Goal: Transaction & Acquisition: Purchase product/service

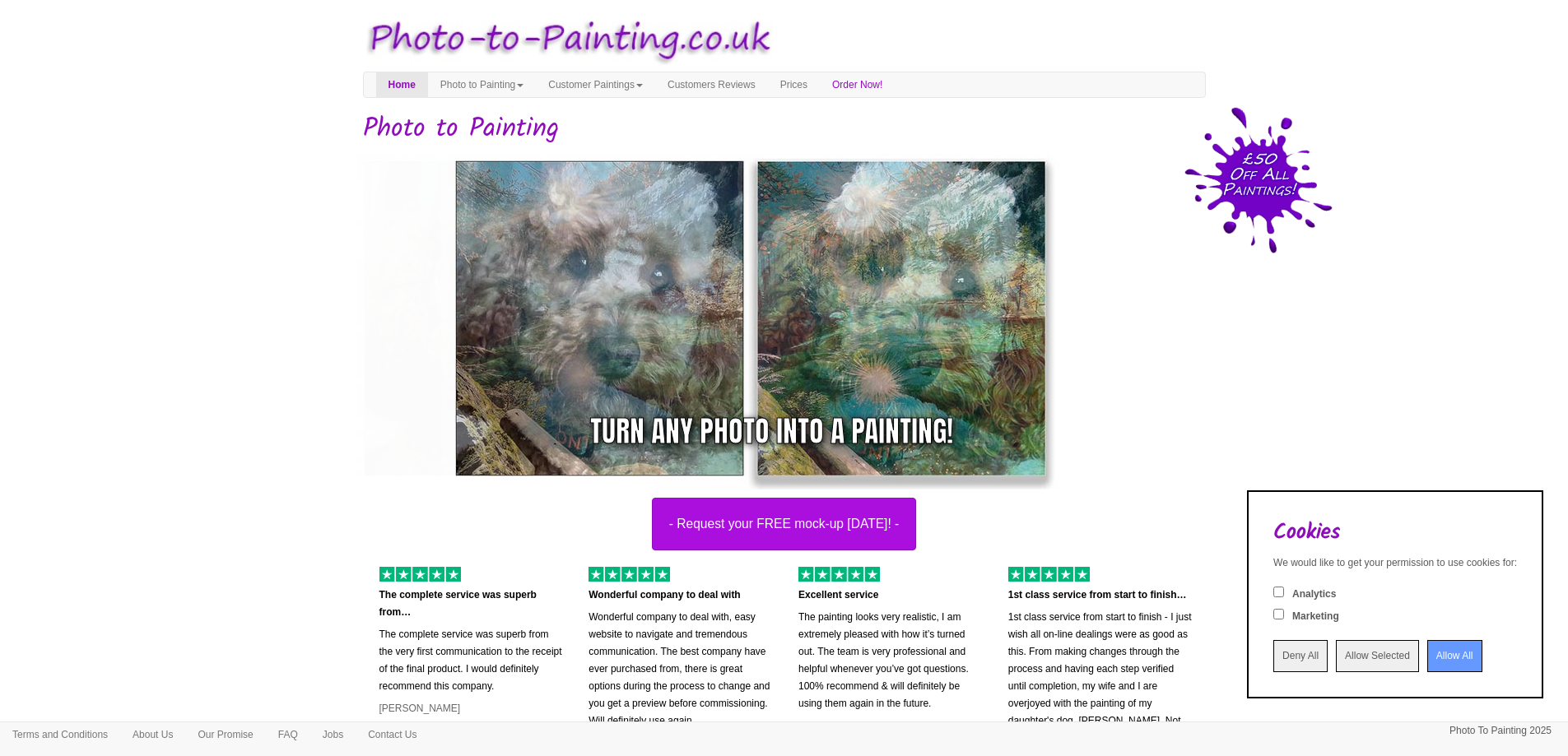
click at [1436, 652] on input "Allow All" at bounding box center [1454, 657] width 55 height 32
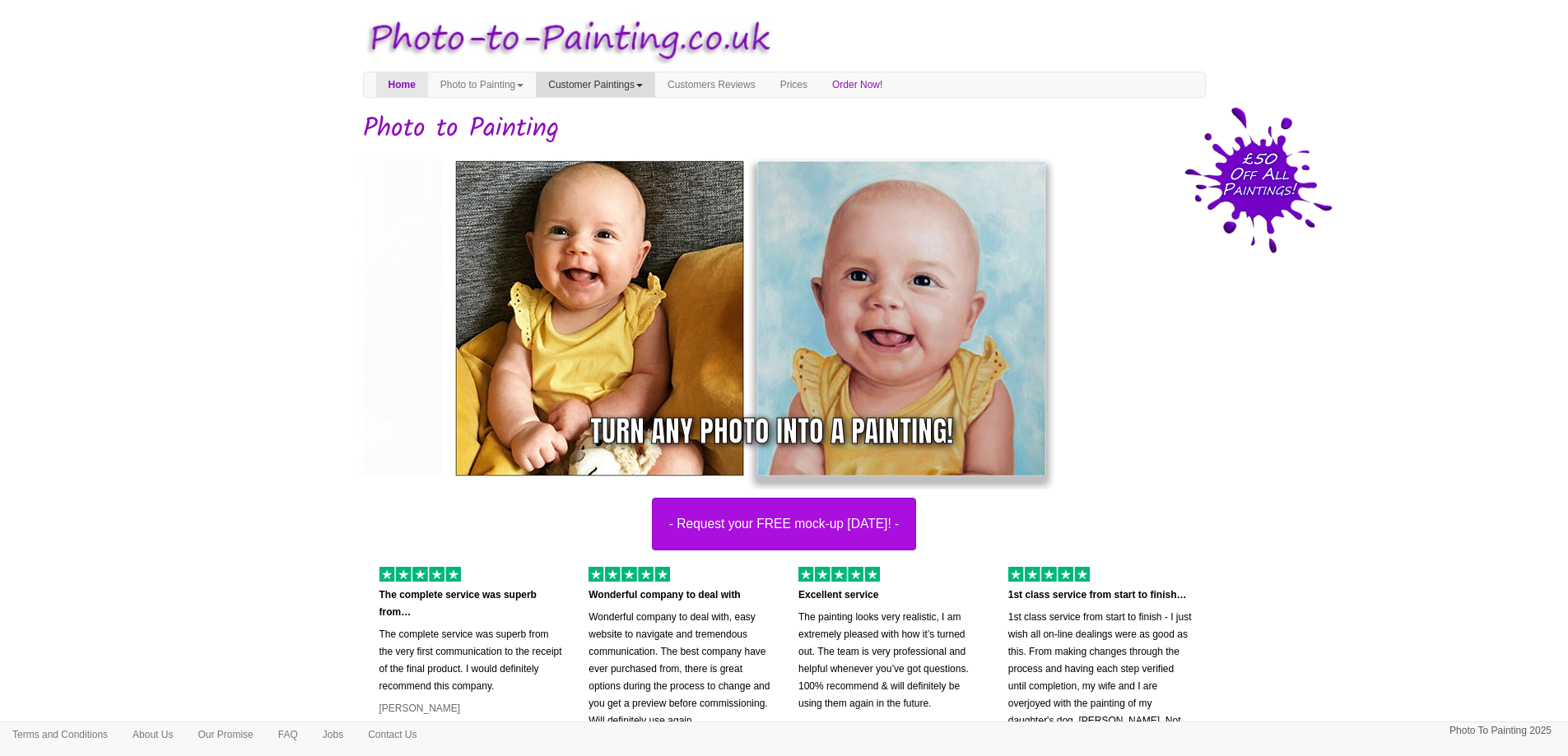
click at [655, 84] on link "Customer Paintings" at bounding box center [595, 85] width 119 height 25
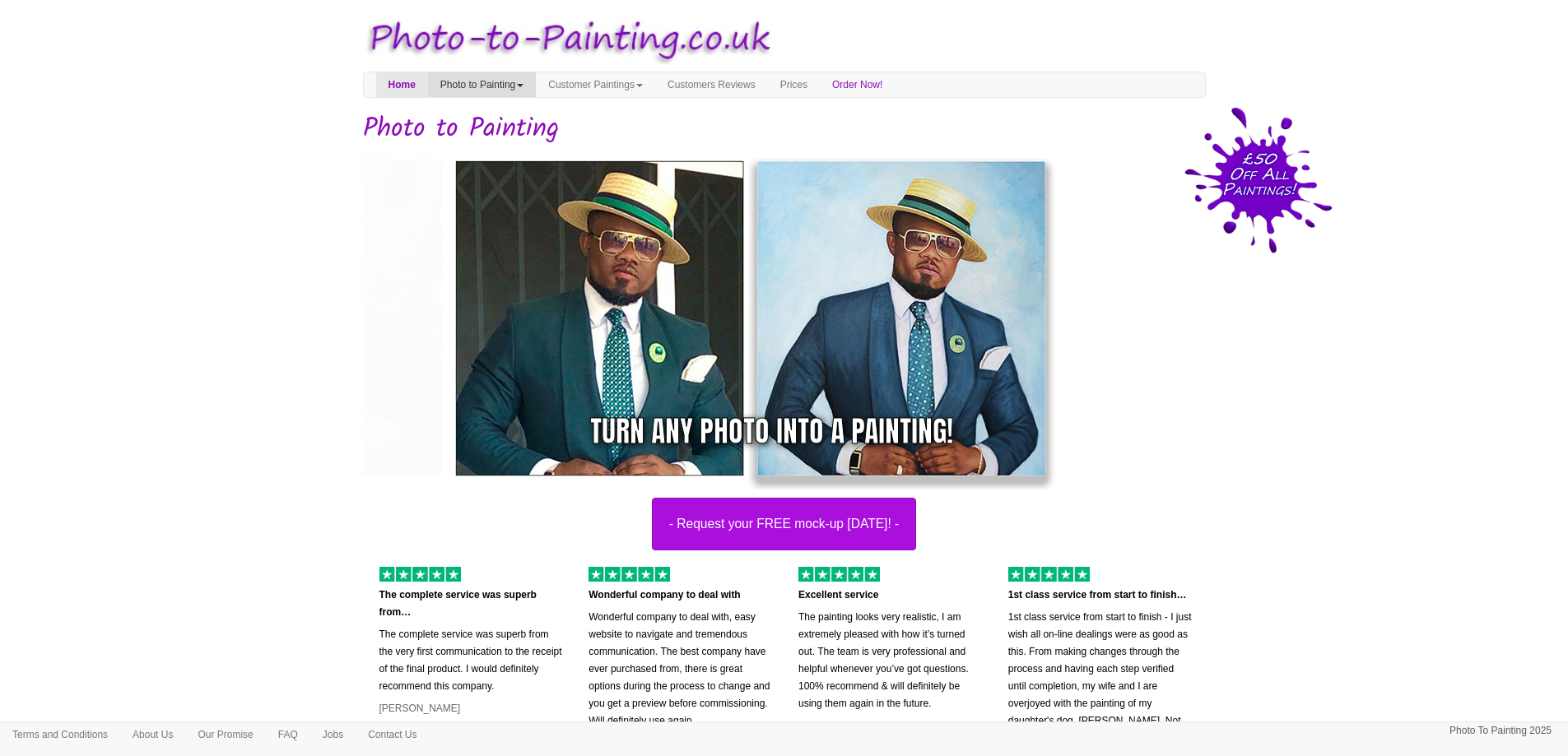
click at [536, 88] on link "Photo to Painting" at bounding box center [481, 85] width 107 height 25
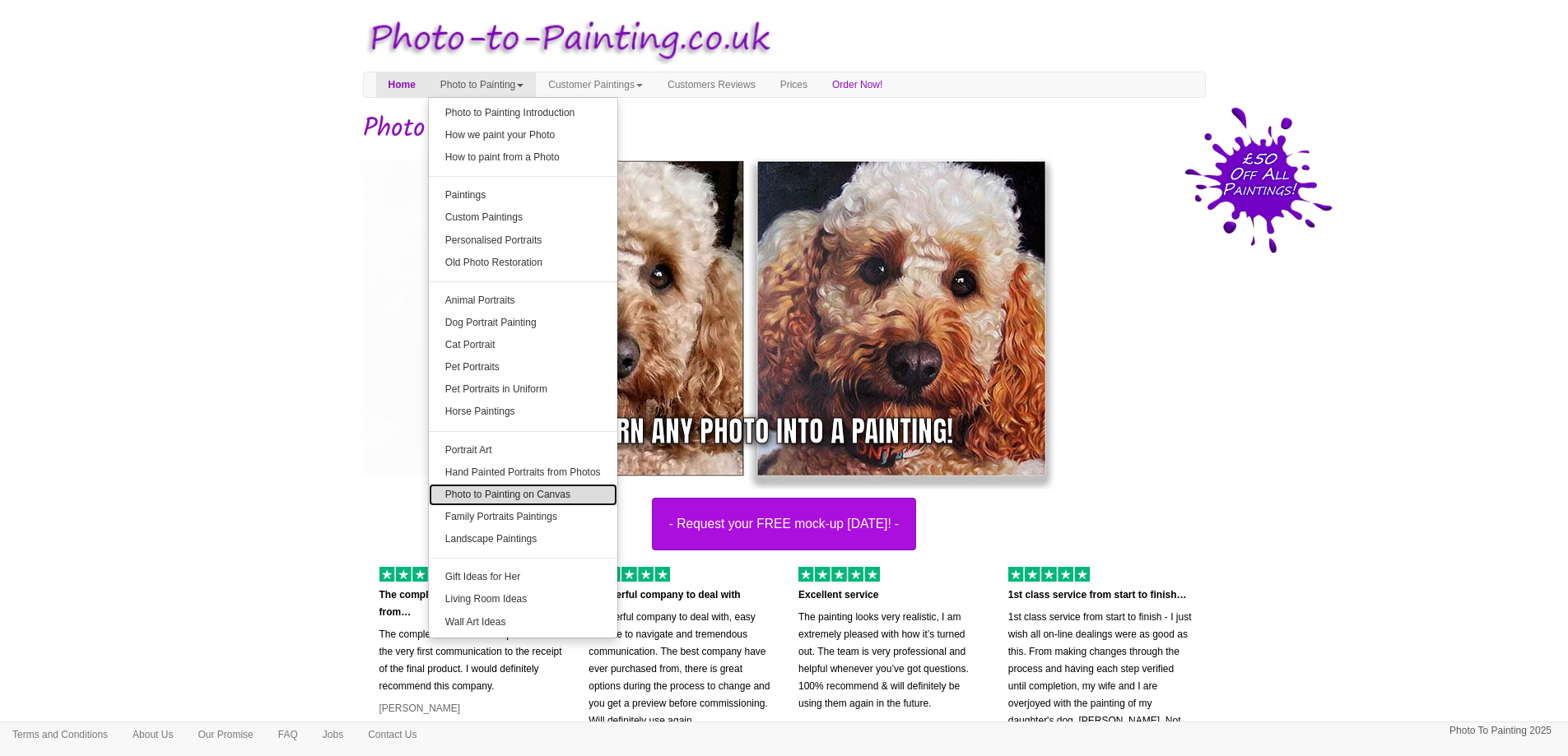
click at [528, 494] on link "Photo to Painting on Canvas" at bounding box center [523, 494] width 188 height 22
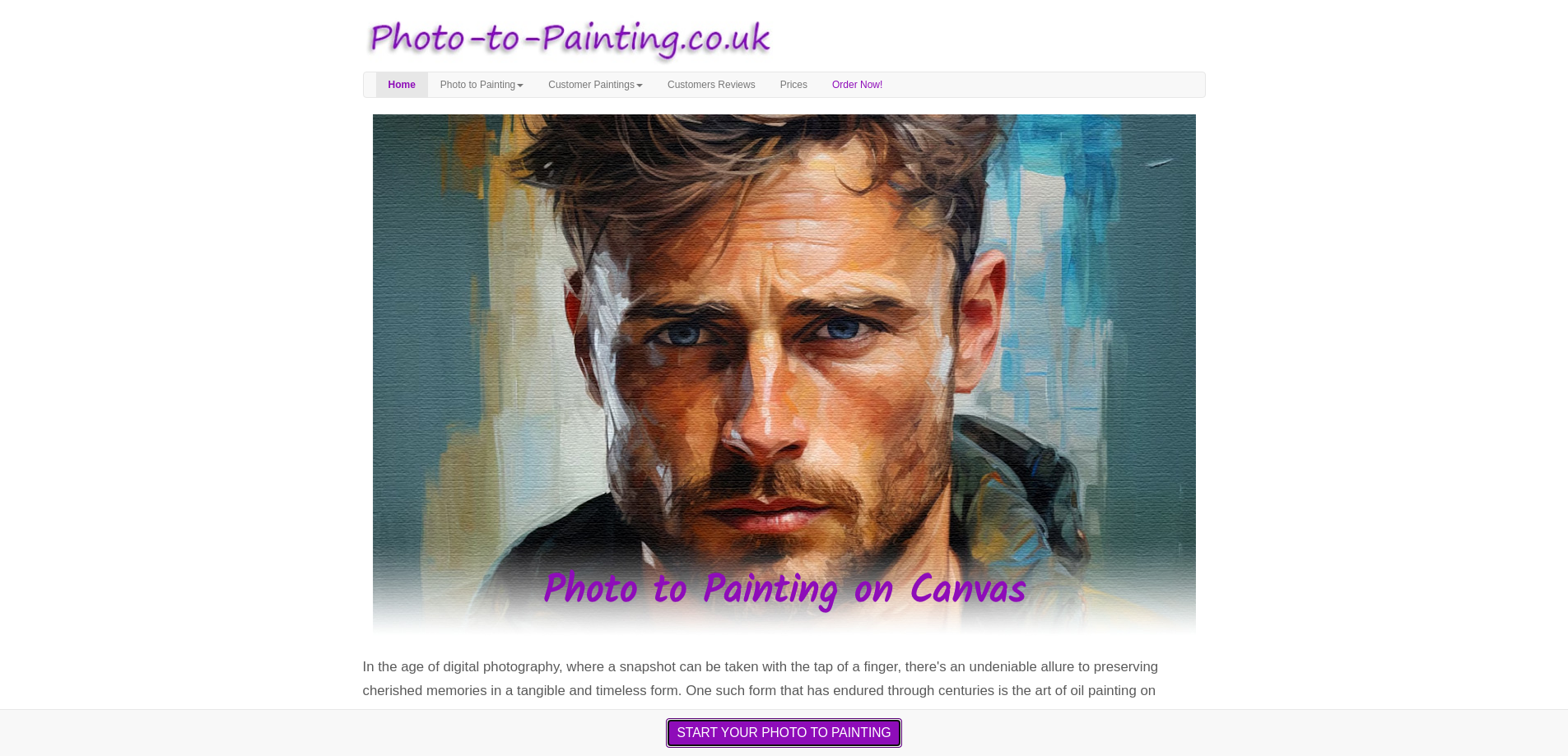
click at [803, 736] on button "START YOUR PHOTO TO PAINTING" at bounding box center [783, 733] width 235 height 29
